Goal: Task Accomplishment & Management: Use online tool/utility

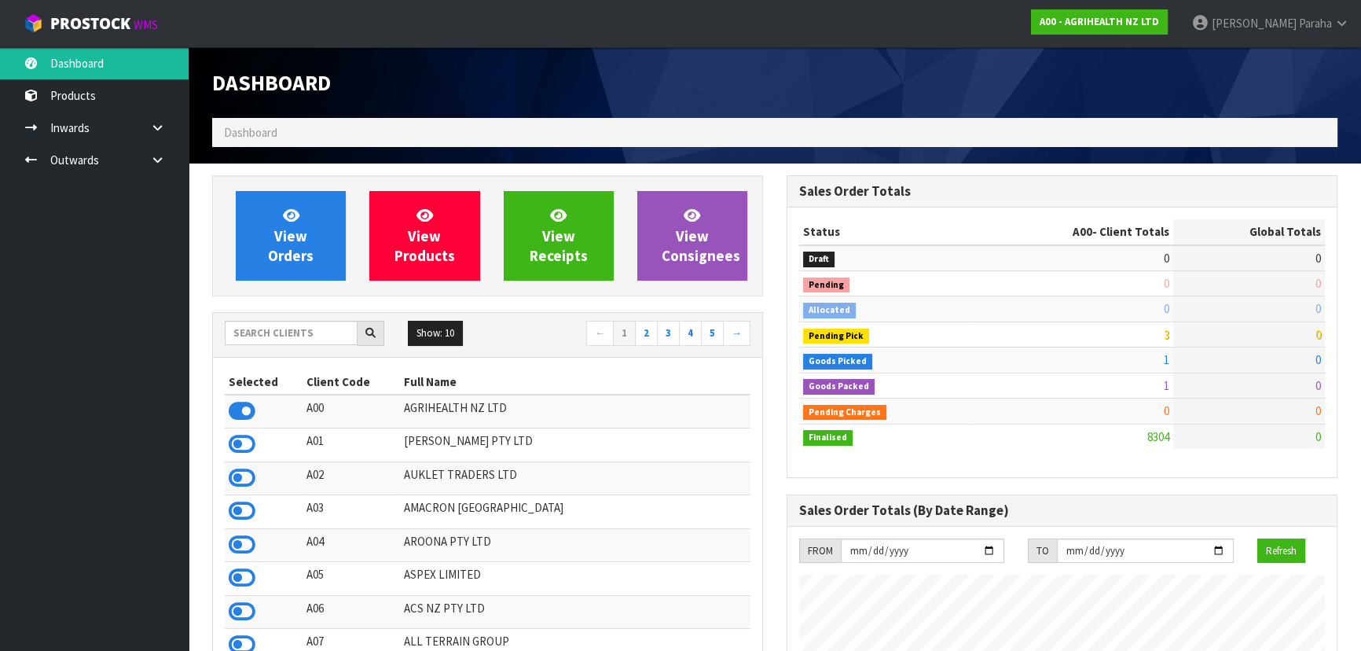
scroll to position [1188, 574]
click at [263, 339] on input "text" at bounding box center [291, 333] width 133 height 24
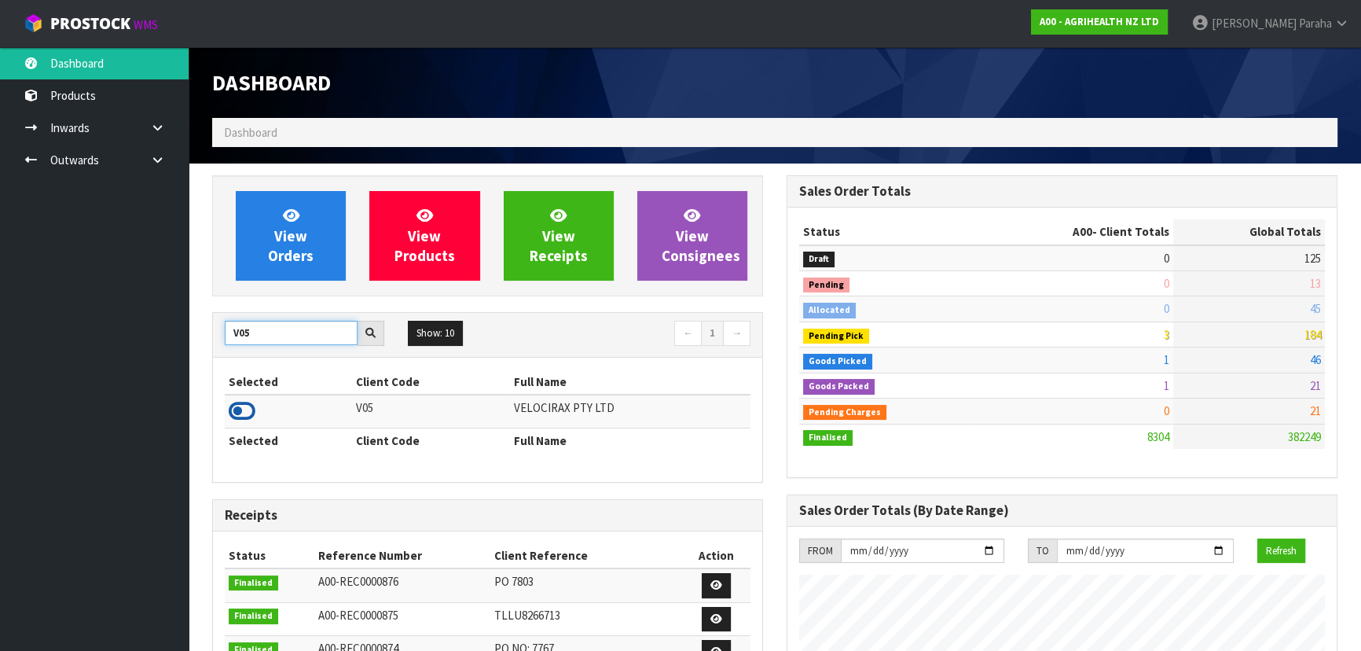
type input "V05"
click at [252, 412] on icon at bounding box center [242, 411] width 27 height 24
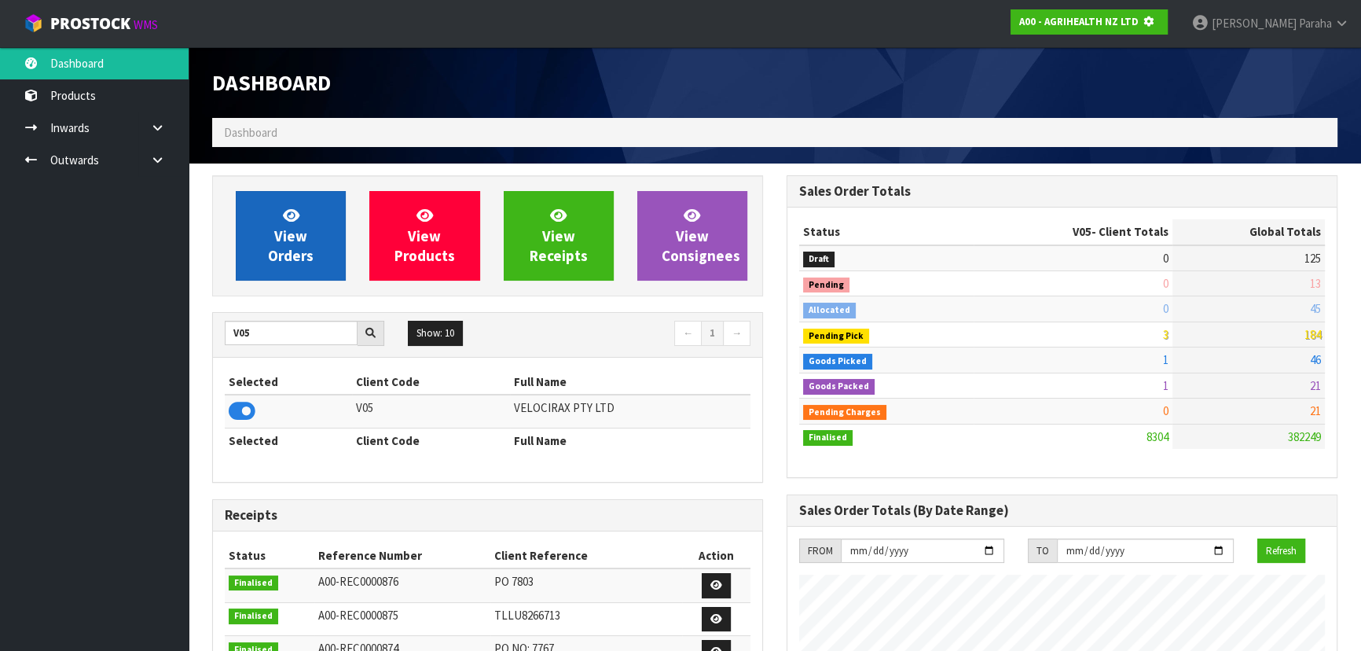
scroll to position [979, 574]
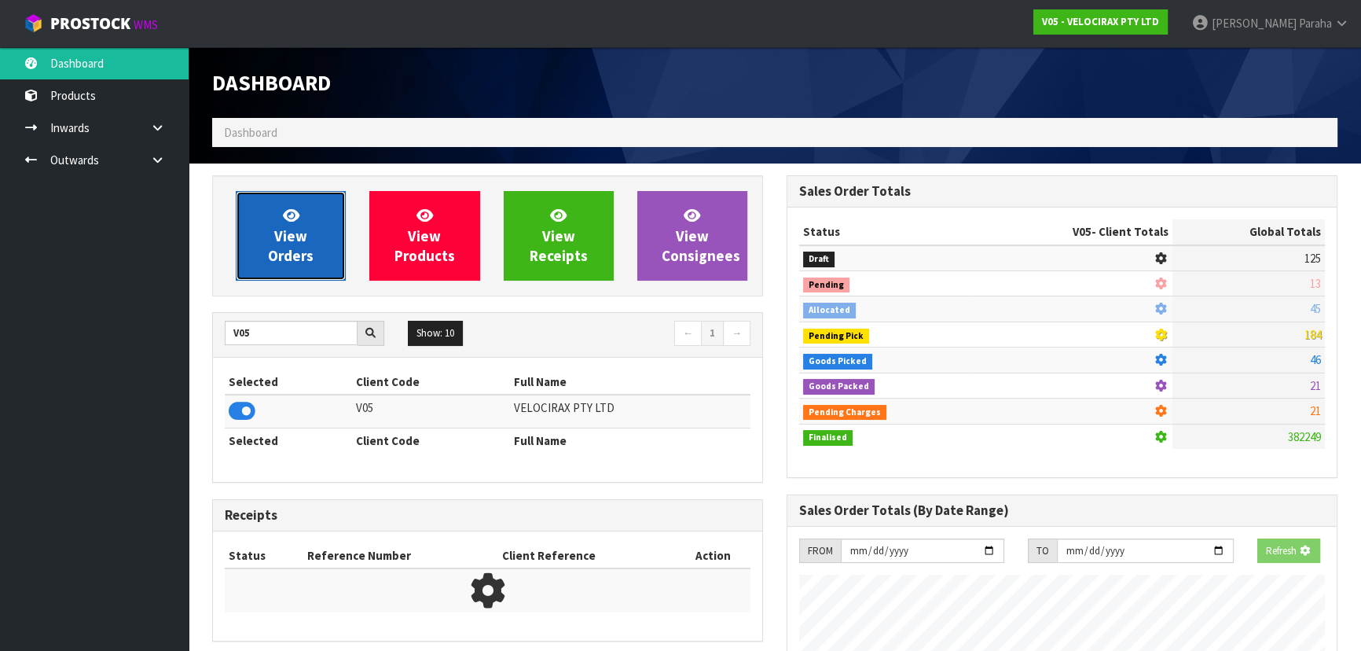
click at [269, 269] on link "View Orders" at bounding box center [291, 236] width 110 height 90
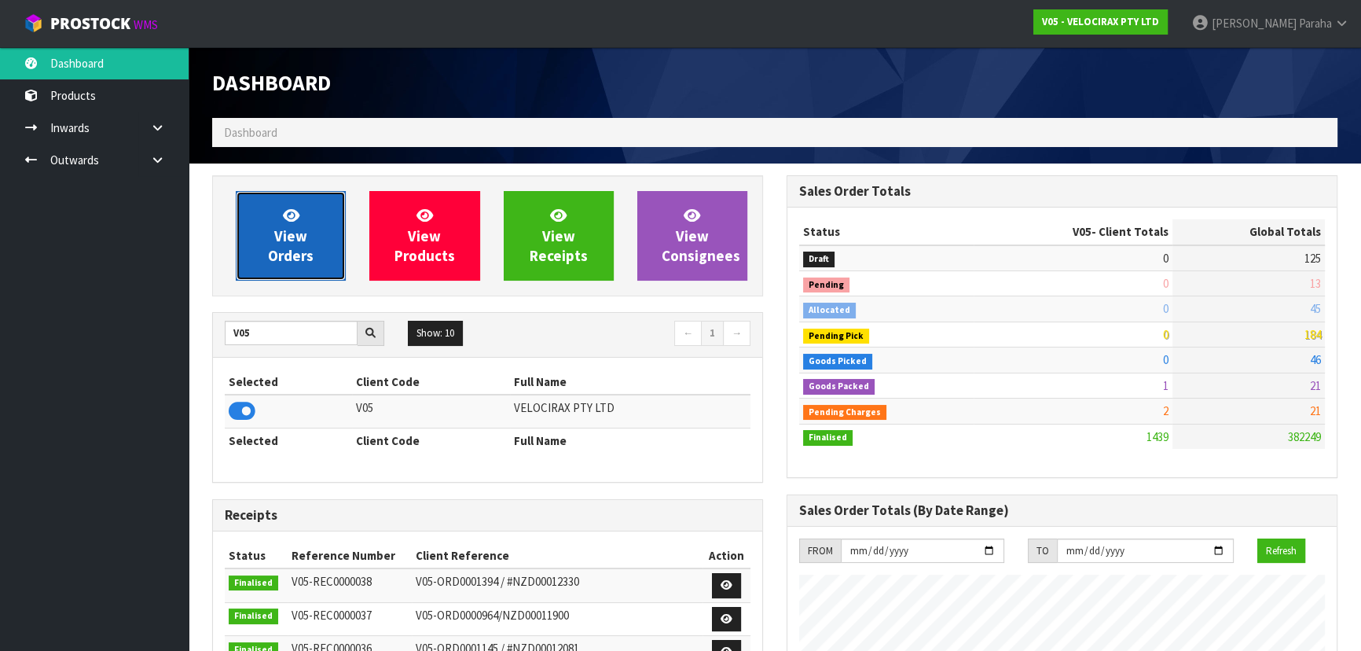
scroll to position [1222, 574]
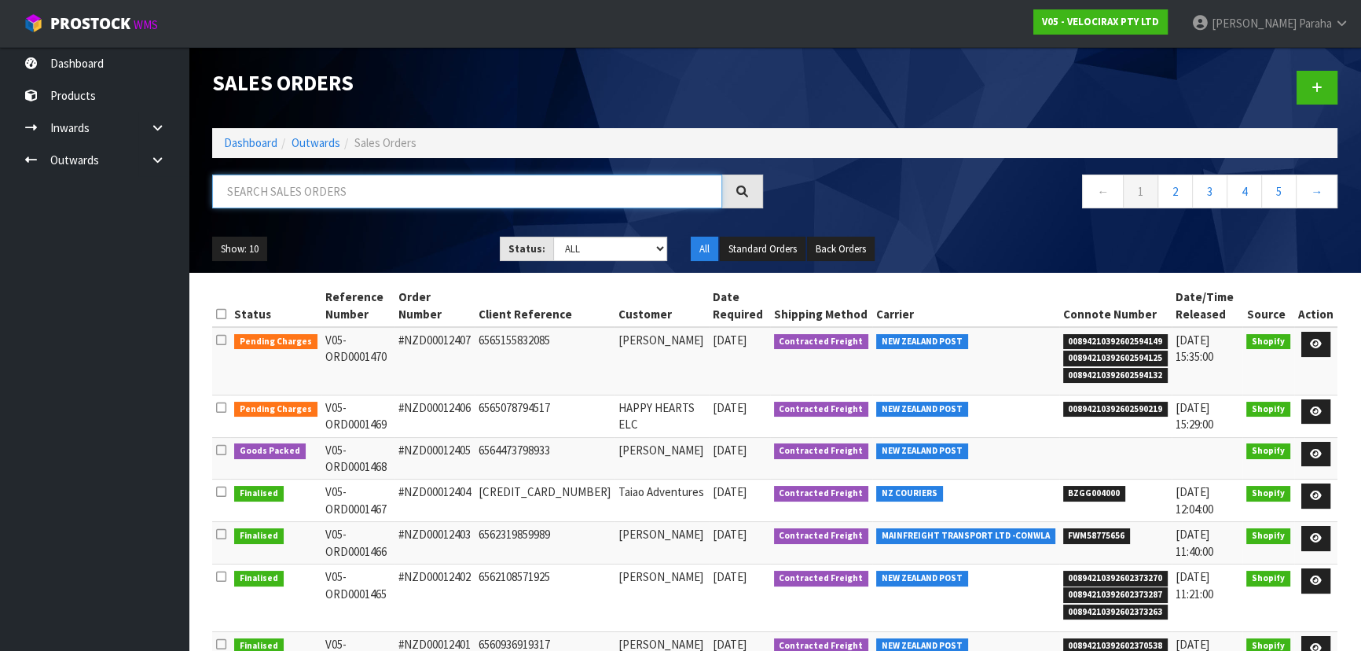
click at [288, 193] on input "text" at bounding box center [467, 191] width 510 height 34
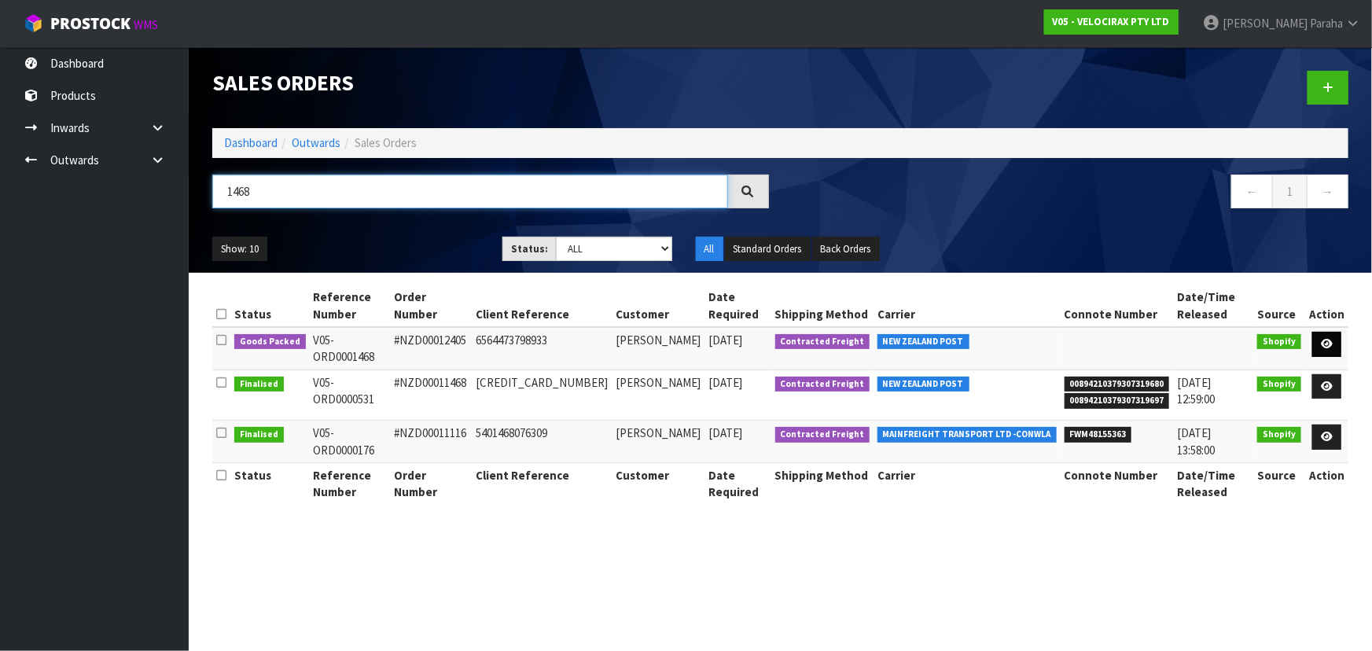
type input "1468"
click at [1328, 339] on icon at bounding box center [1327, 344] width 12 height 10
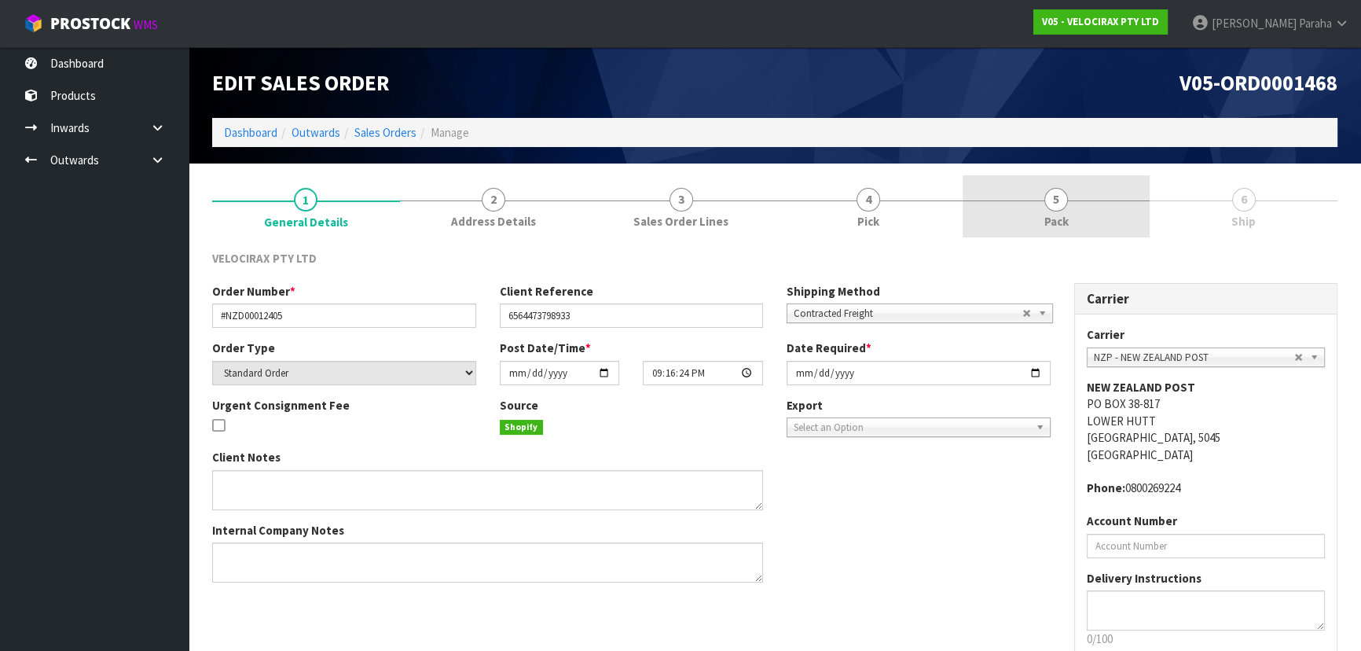
click at [1057, 218] on span "Pack" at bounding box center [1057, 221] width 24 height 17
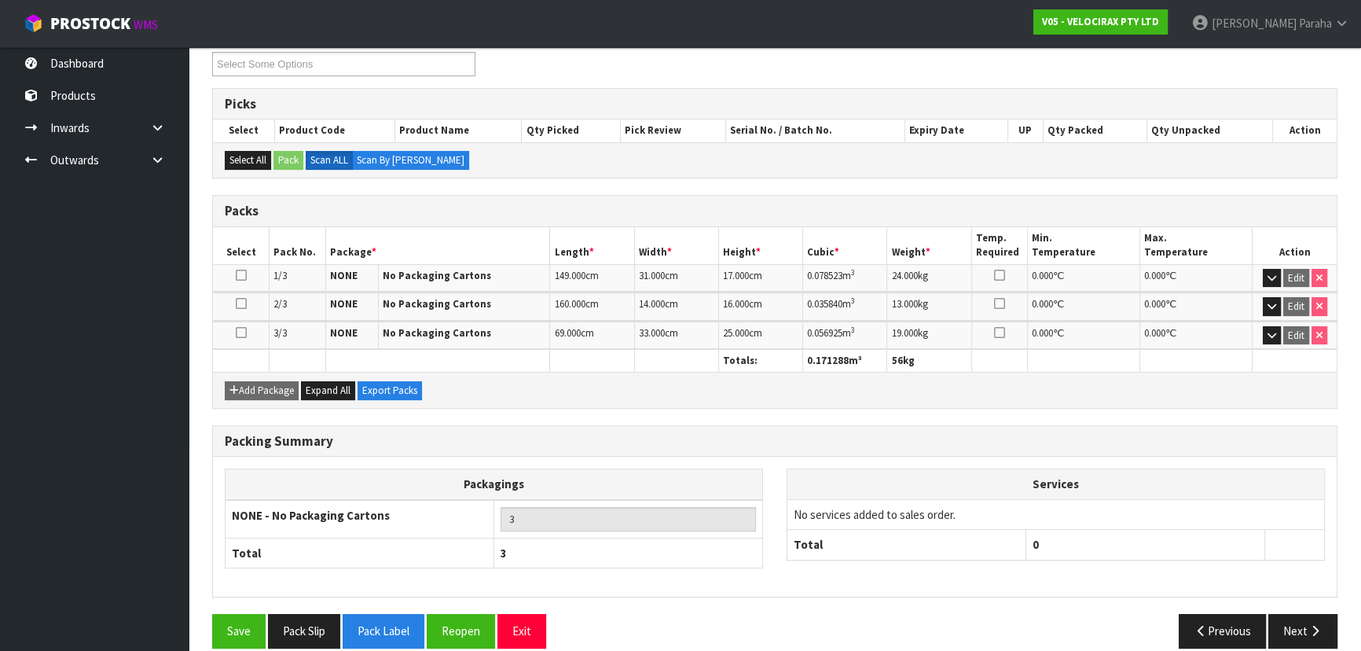
scroll to position [236, 0]
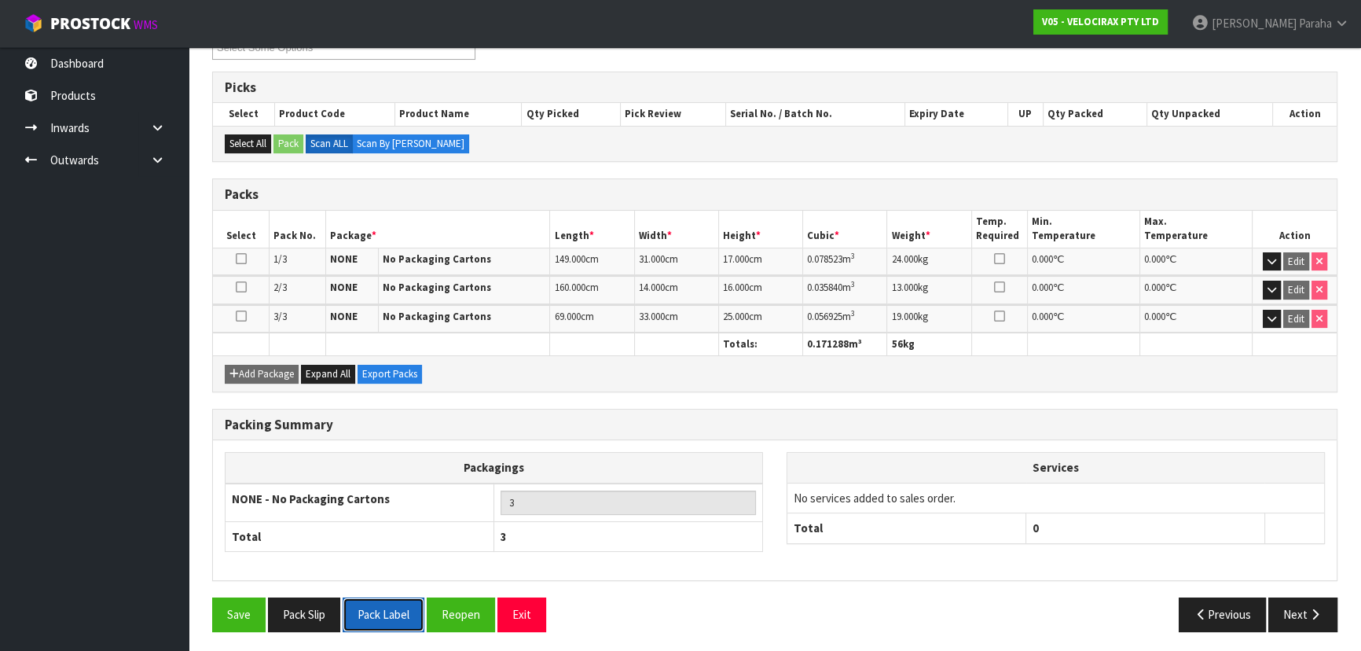
click at [390, 609] on button "Pack Label" at bounding box center [384, 614] width 82 height 34
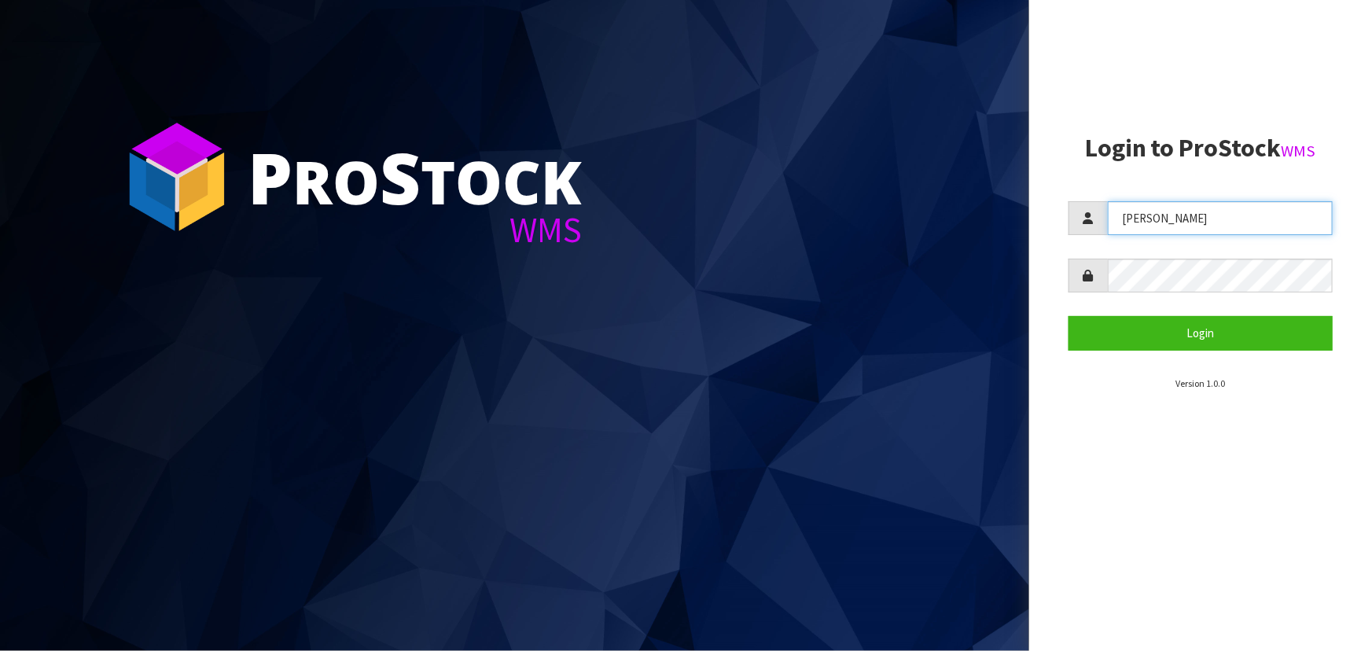
click at [1192, 230] on input "Lalisha" at bounding box center [1219, 218] width 225 height 34
drag, startPoint x: 1200, startPoint y: 221, endPoint x: 967, endPoint y: 220, distance: 233.4
click at [967, 220] on div "P ro S tock WMS Login to ProStock WMS Lalisha Login Version 1.0.0" at bounding box center [686, 325] width 1372 height 651
type input "michael"
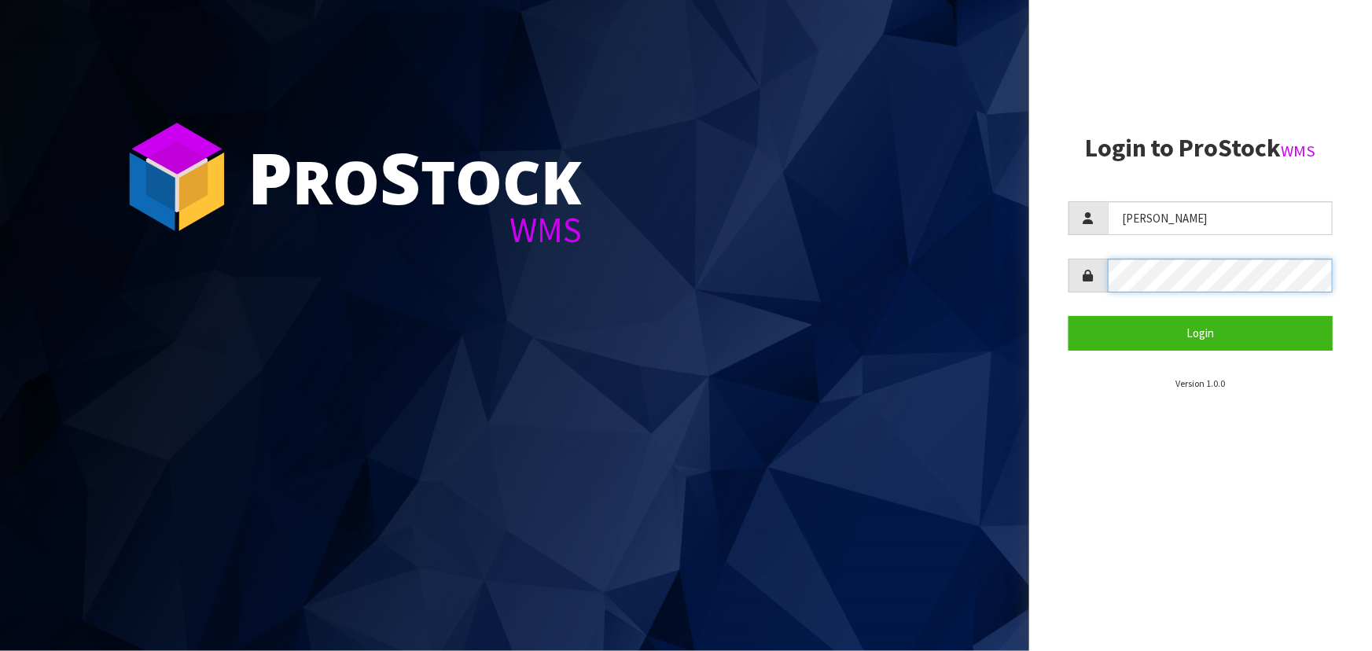
click at [1068, 316] on button "Login" at bounding box center [1200, 333] width 264 height 34
